Goal: Task Accomplishment & Management: Manage account settings

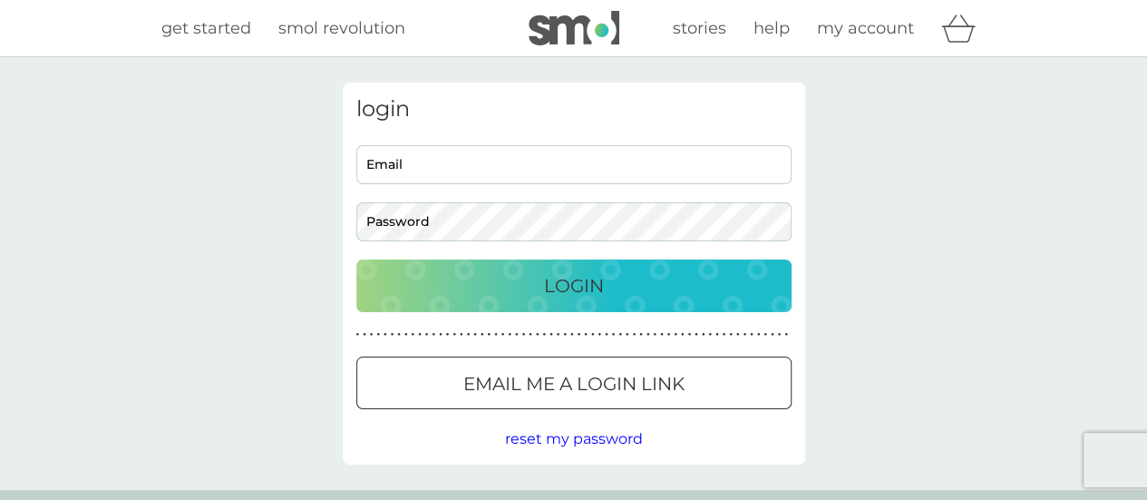
type input "lucasburridge@gmail.com"
click at [584, 271] on p "Login" at bounding box center [574, 285] width 60 height 29
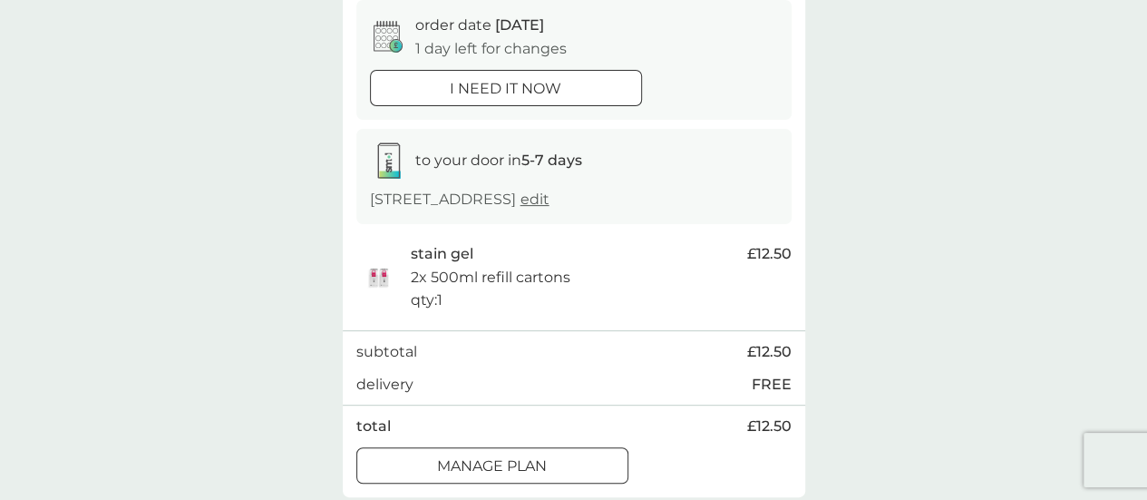
scroll to position [272, 0]
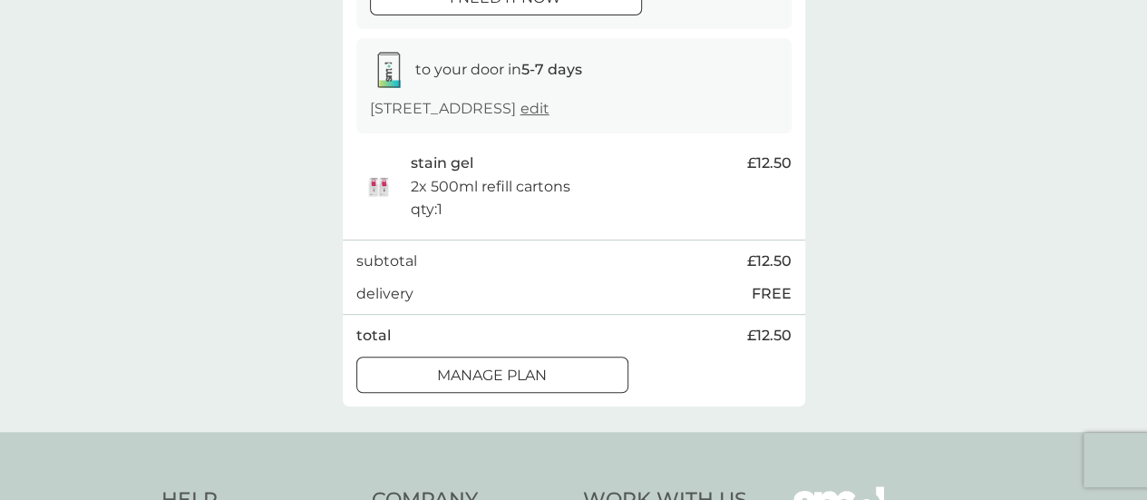
click at [437, 366] on p "Manage plan" at bounding box center [492, 376] width 110 height 24
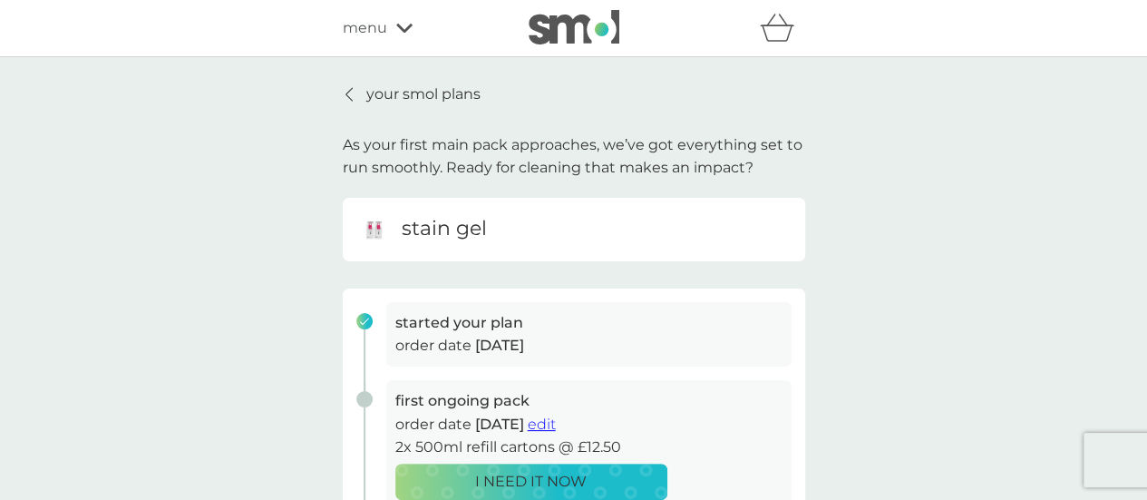
click at [372, 94] on p "your smol plans" at bounding box center [423, 95] width 114 height 24
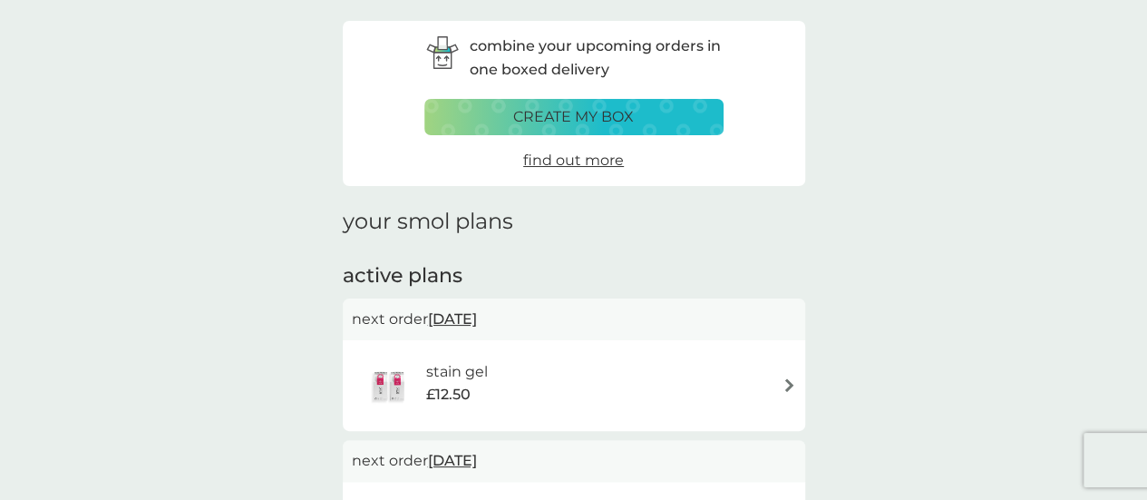
scroll to position [91, 0]
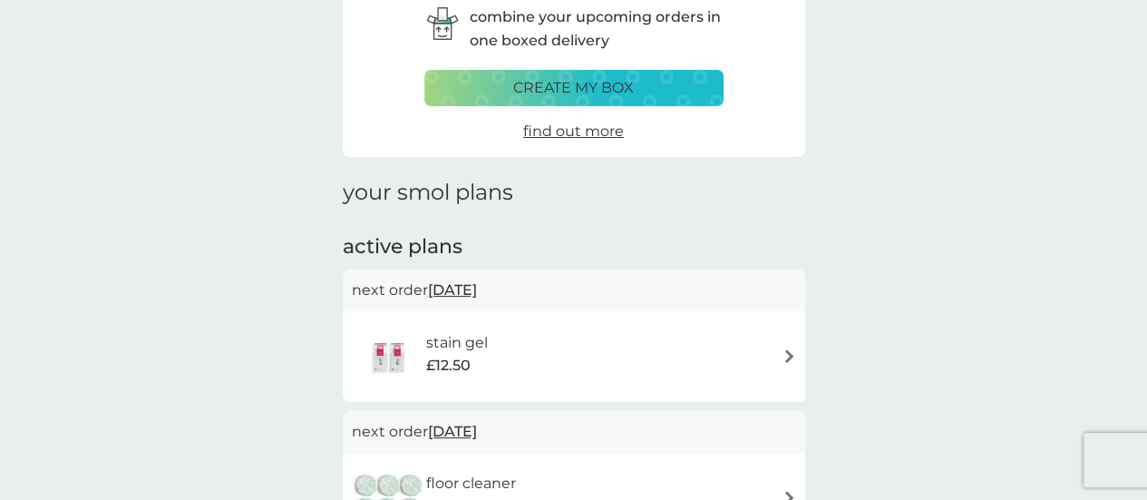
click at [743, 351] on div "stain gel £12.50" at bounding box center [574, 356] width 444 height 63
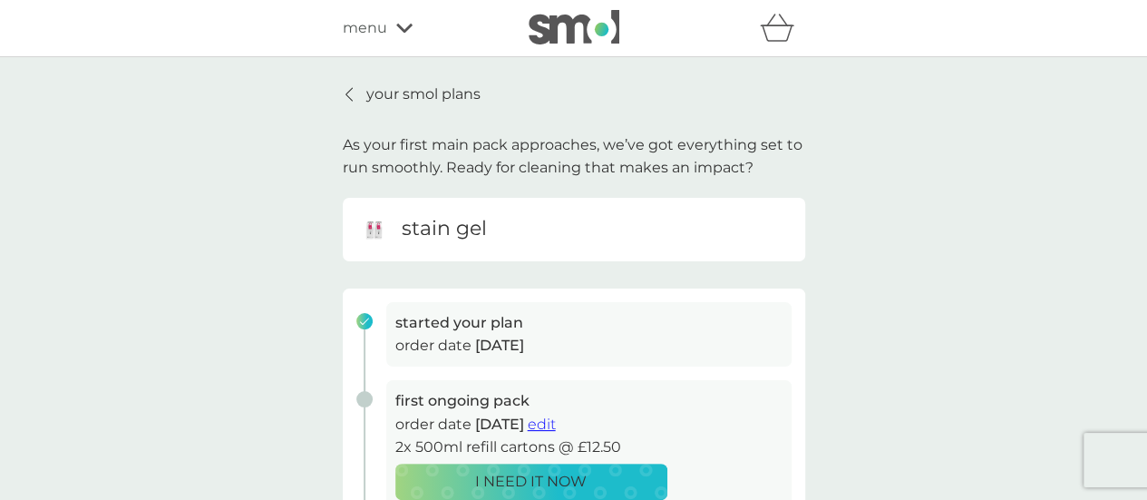
click at [376, 92] on p "your smol plans" at bounding box center [423, 95] width 114 height 24
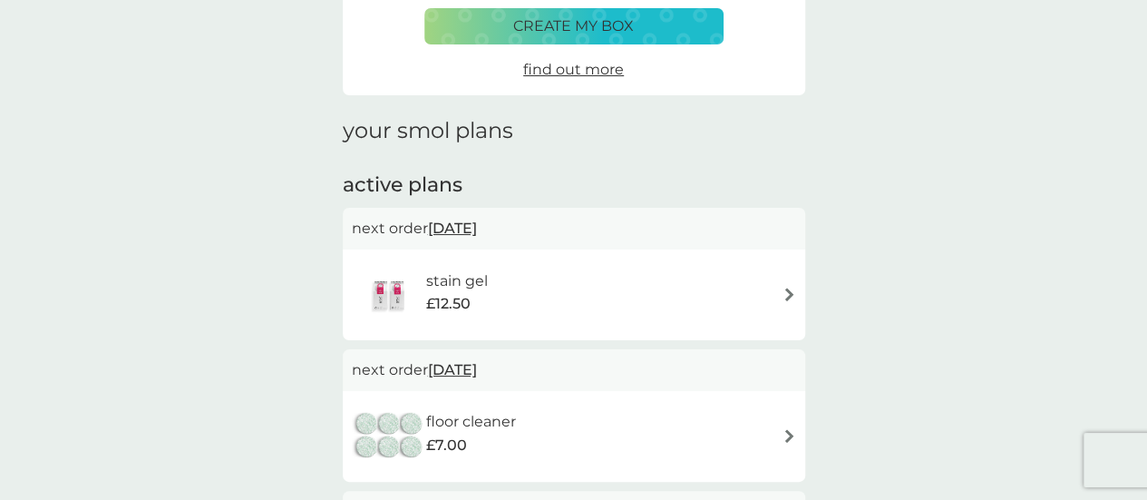
scroll to position [181, 0]
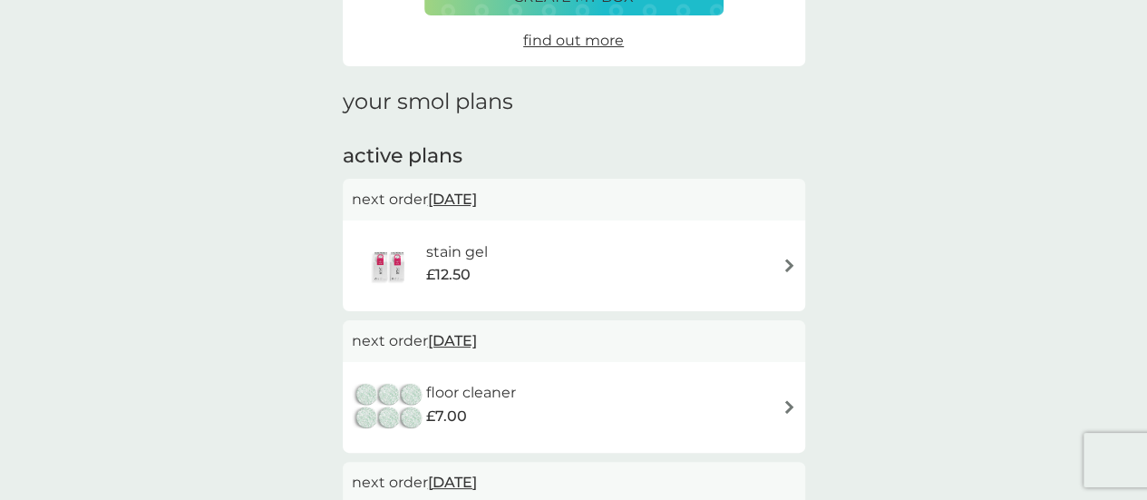
click at [793, 260] on img at bounding box center [789, 265] width 14 height 14
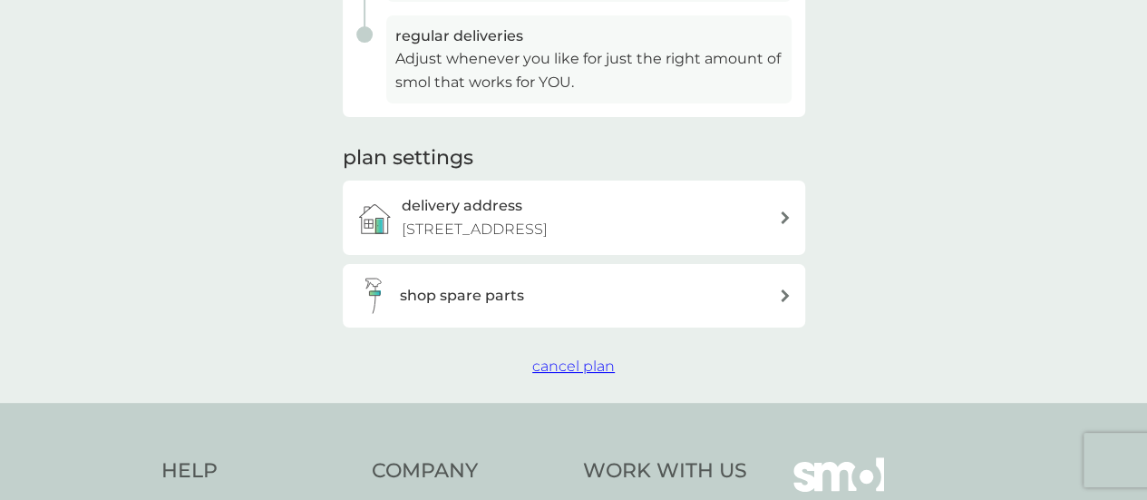
scroll to position [544, 0]
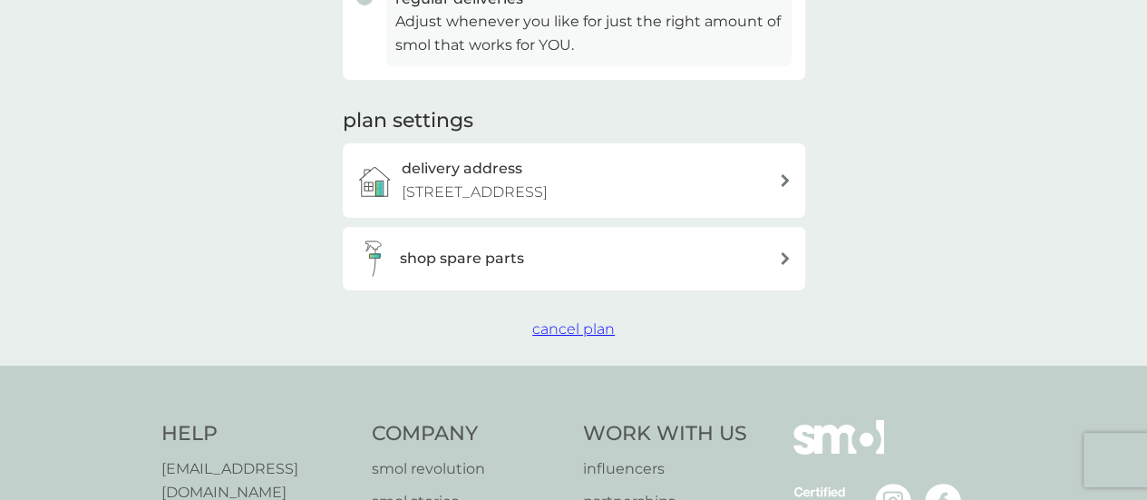
click at [568, 328] on span "cancel plan" at bounding box center [573, 328] width 83 height 17
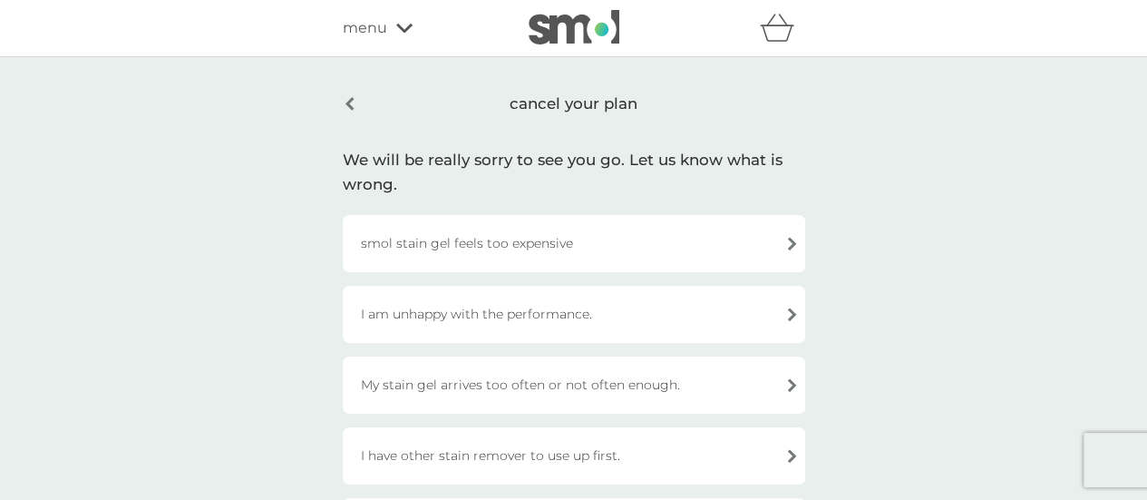
click at [727, 380] on div "My stain gel arrives too often or not often enough." at bounding box center [574, 384] width 462 height 57
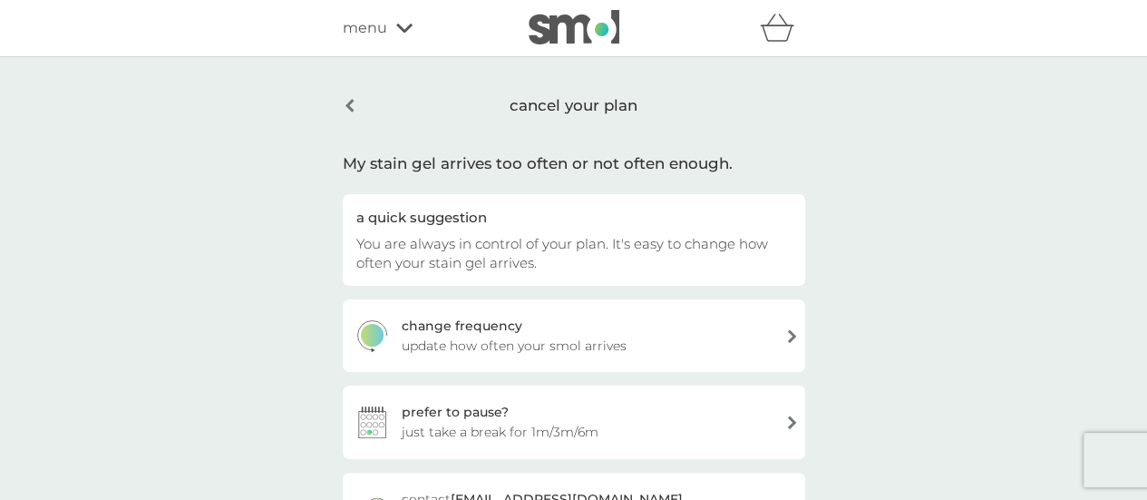
click at [691, 409] on div "prefer to pause? just take a break for 1m/3m/6m" at bounding box center [574, 421] width 462 height 73
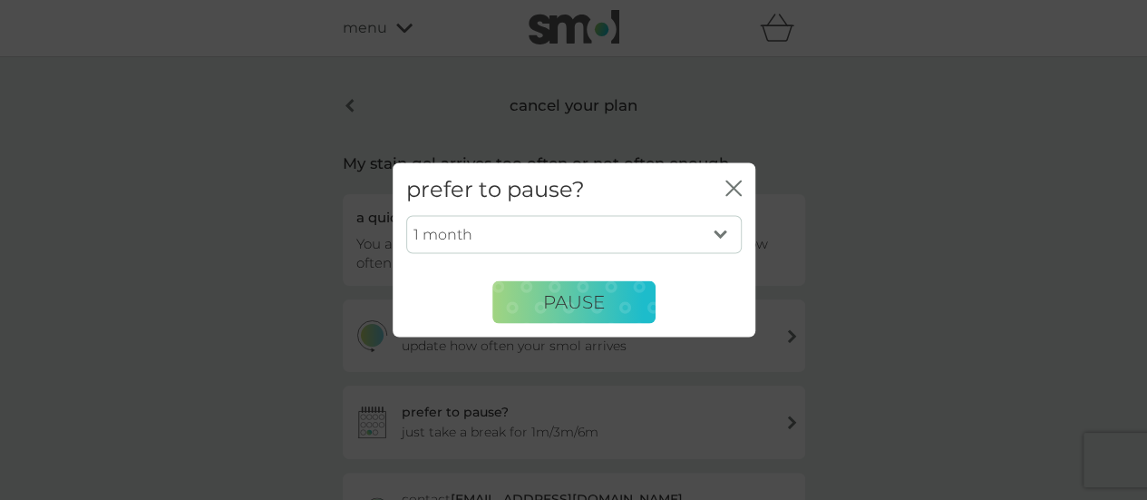
click at [522, 229] on select "1 month 3 months 6 months" at bounding box center [573, 235] width 335 height 38
select select "3"
click at [406, 216] on select "1 month 3 months 6 months" at bounding box center [573, 235] width 335 height 38
click at [584, 298] on span "PAUSE" at bounding box center [574, 302] width 62 height 22
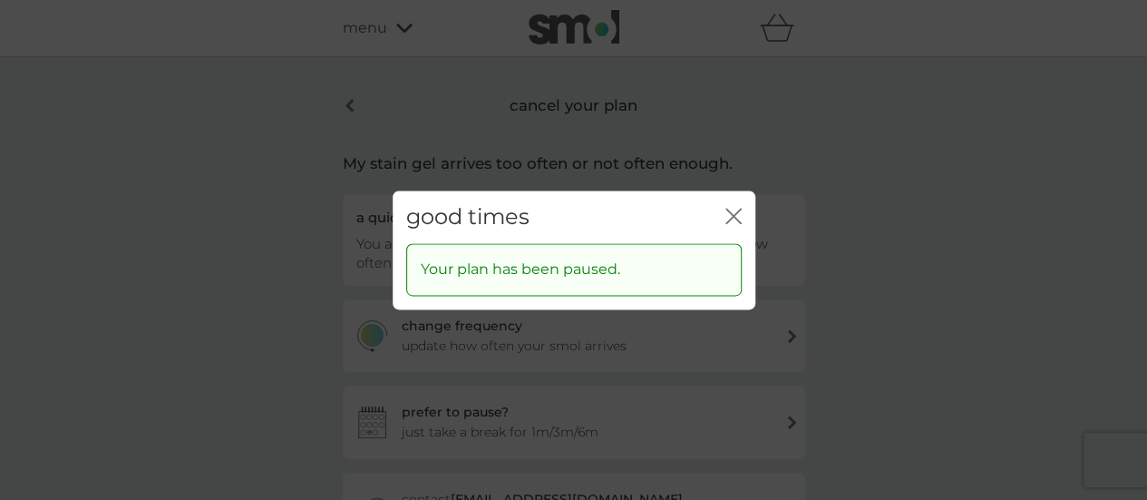
click at [736, 214] on icon "close" at bounding box center [733, 216] width 16 height 16
